Goal: Check status: Check status

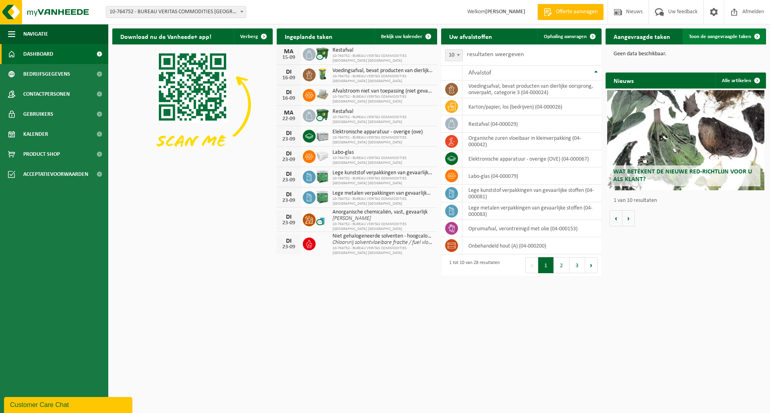
click at [705, 36] on span "Toon de aangevraagde taken" at bounding box center [720, 36] width 62 height 5
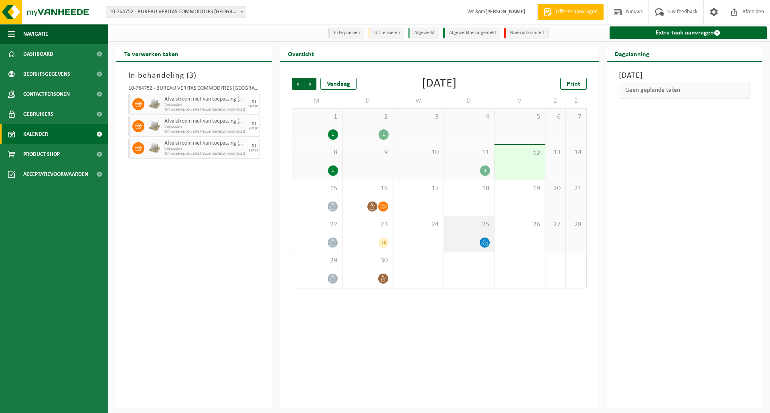
click at [481, 240] on span at bounding box center [485, 243] width 10 height 10
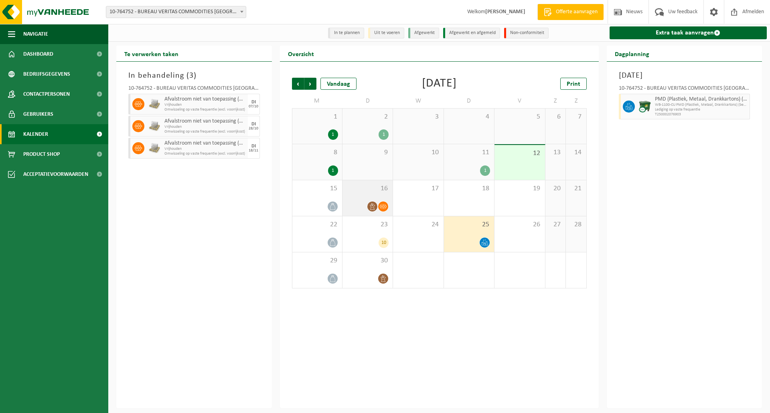
click at [384, 204] on icon at bounding box center [383, 206] width 7 height 7
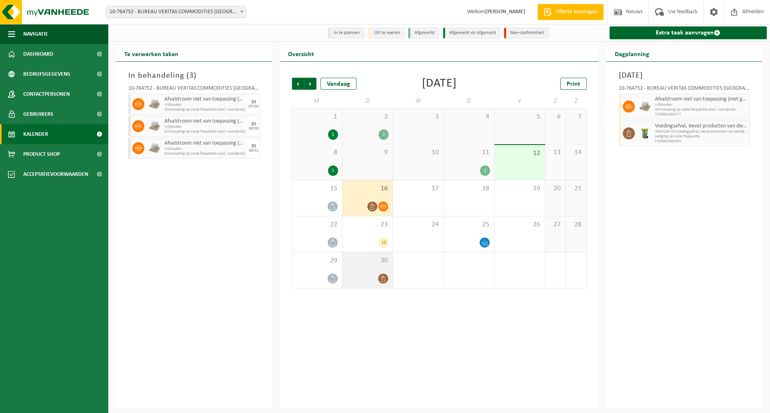
click at [378, 273] on div "30" at bounding box center [367, 271] width 50 height 36
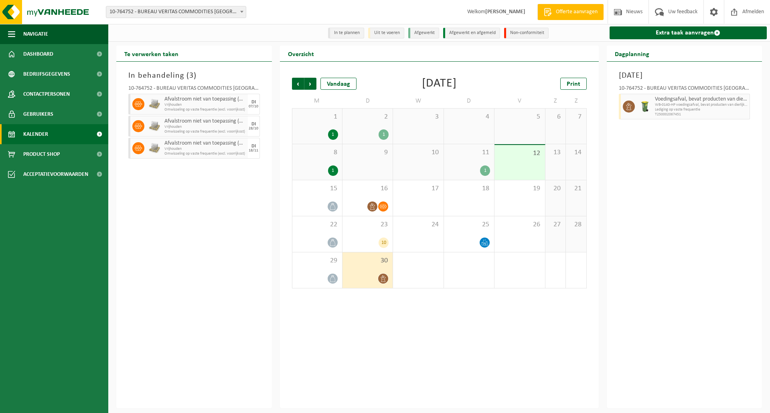
click at [39, 130] on span "Kalender" at bounding box center [35, 134] width 25 height 20
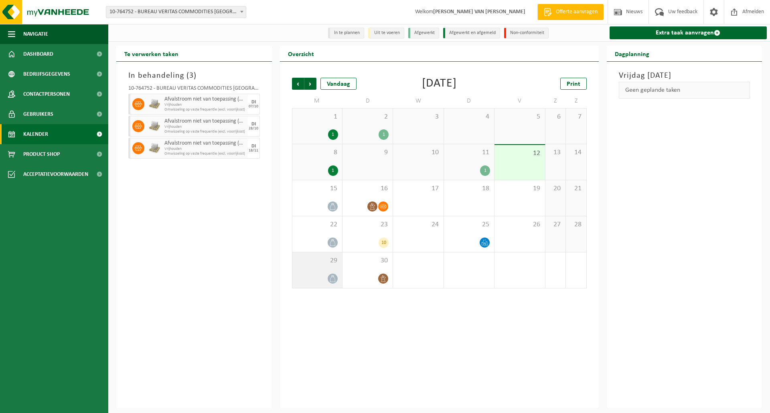
click at [330, 279] on icon at bounding box center [332, 278] width 7 height 7
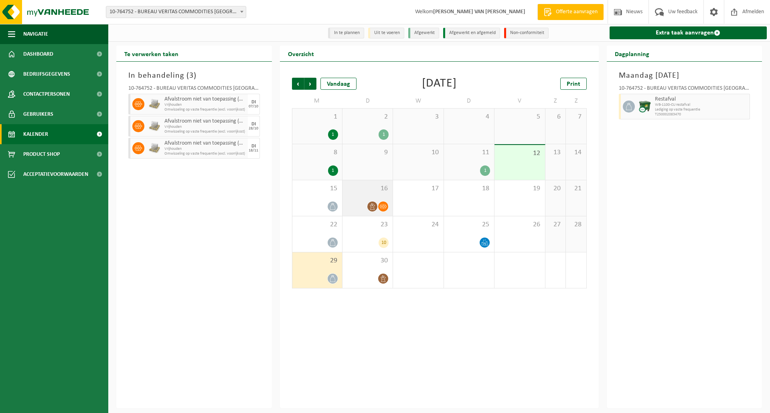
click at [378, 204] on div at bounding box center [383, 206] width 11 height 11
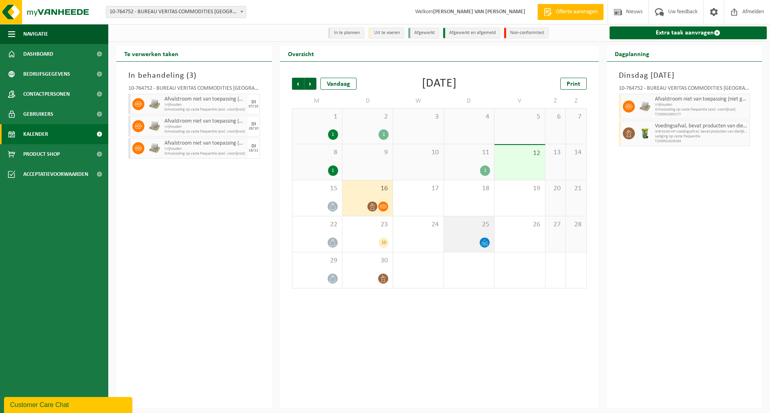
click at [484, 242] on icon at bounding box center [484, 242] width 7 height 7
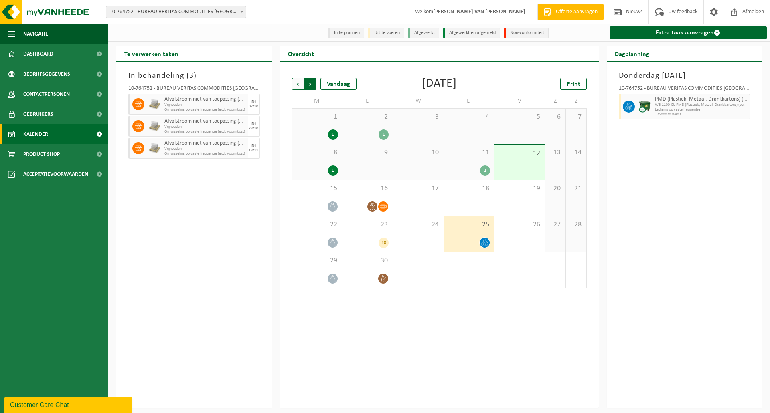
click at [298, 83] on span "Vorige" at bounding box center [298, 84] width 12 height 12
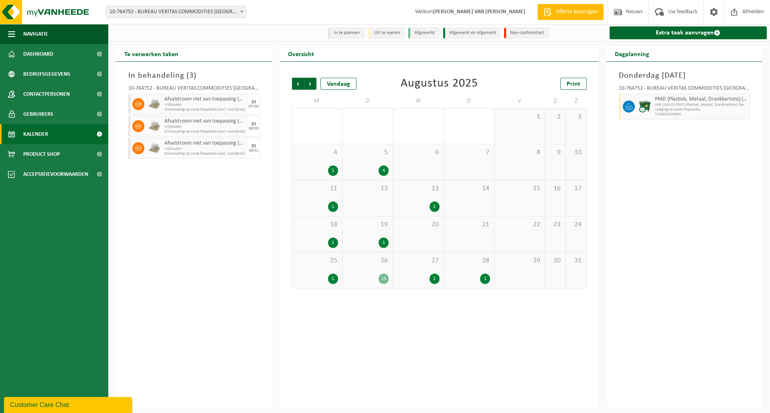
click at [384, 169] on div "4" at bounding box center [383, 171] width 10 height 10
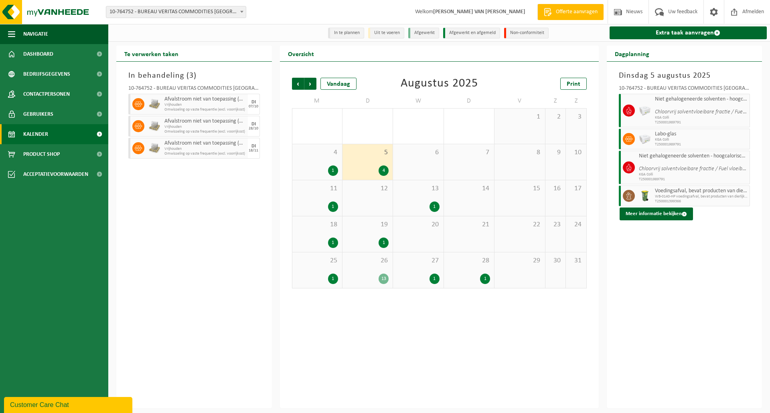
click at [383, 241] on div "1" at bounding box center [383, 243] width 10 height 10
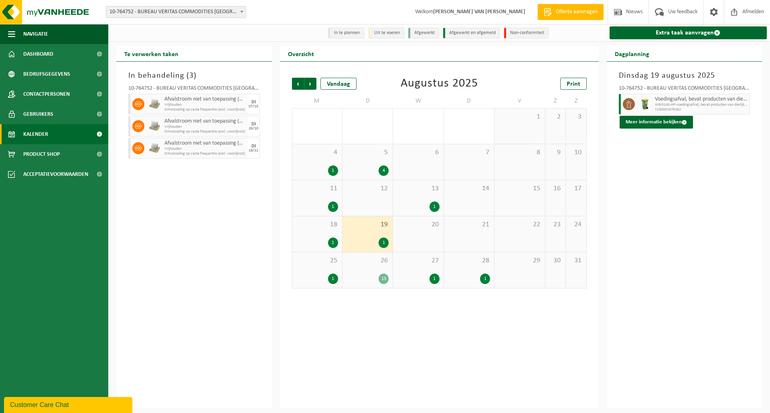
click at [384, 283] on div "13" at bounding box center [383, 279] width 10 height 10
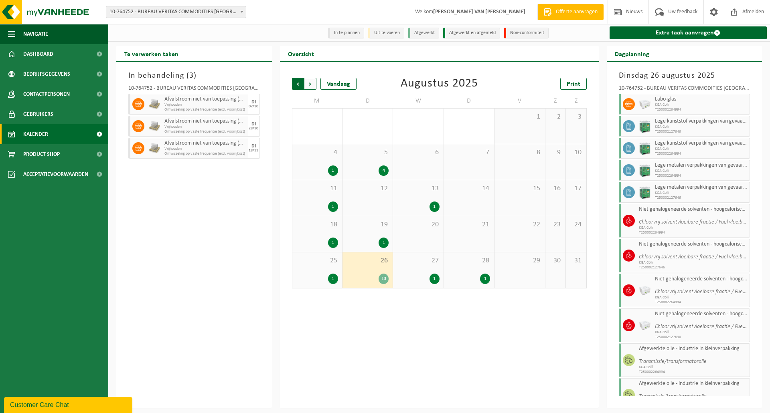
click at [310, 83] on span "Volgende" at bounding box center [310, 84] width 12 height 12
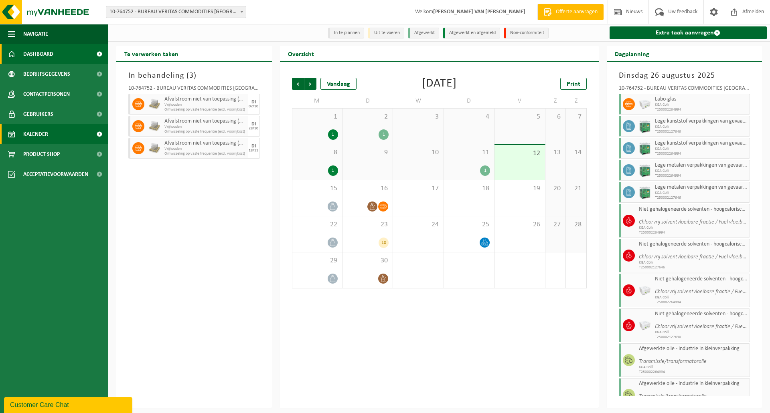
click at [46, 53] on span "Dashboard" at bounding box center [38, 54] width 30 height 20
